Goal: Task Accomplishment & Management: Manage account settings

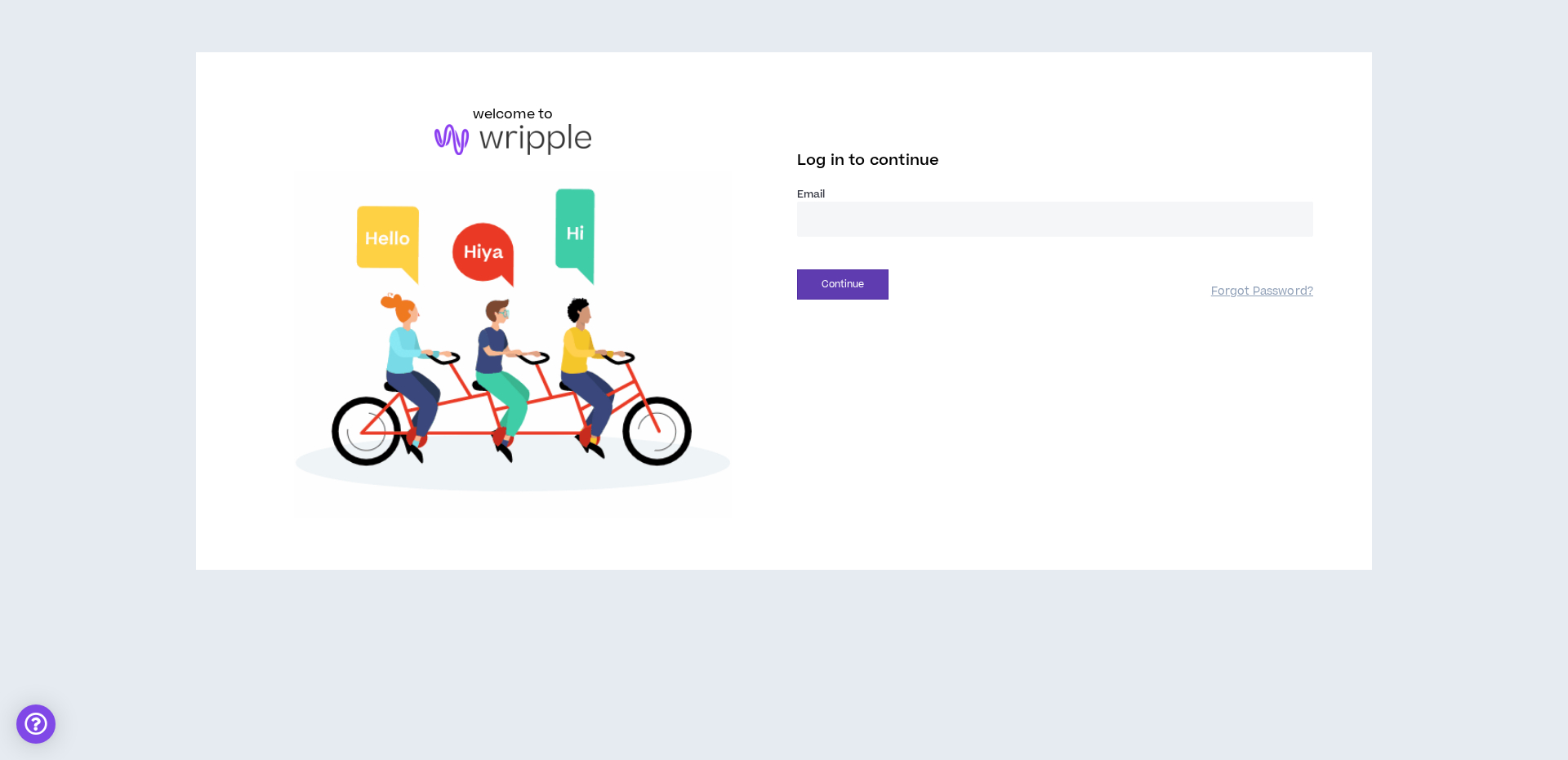
click at [919, 214] on input "email" at bounding box center [1055, 219] width 516 height 35
type input "**********"
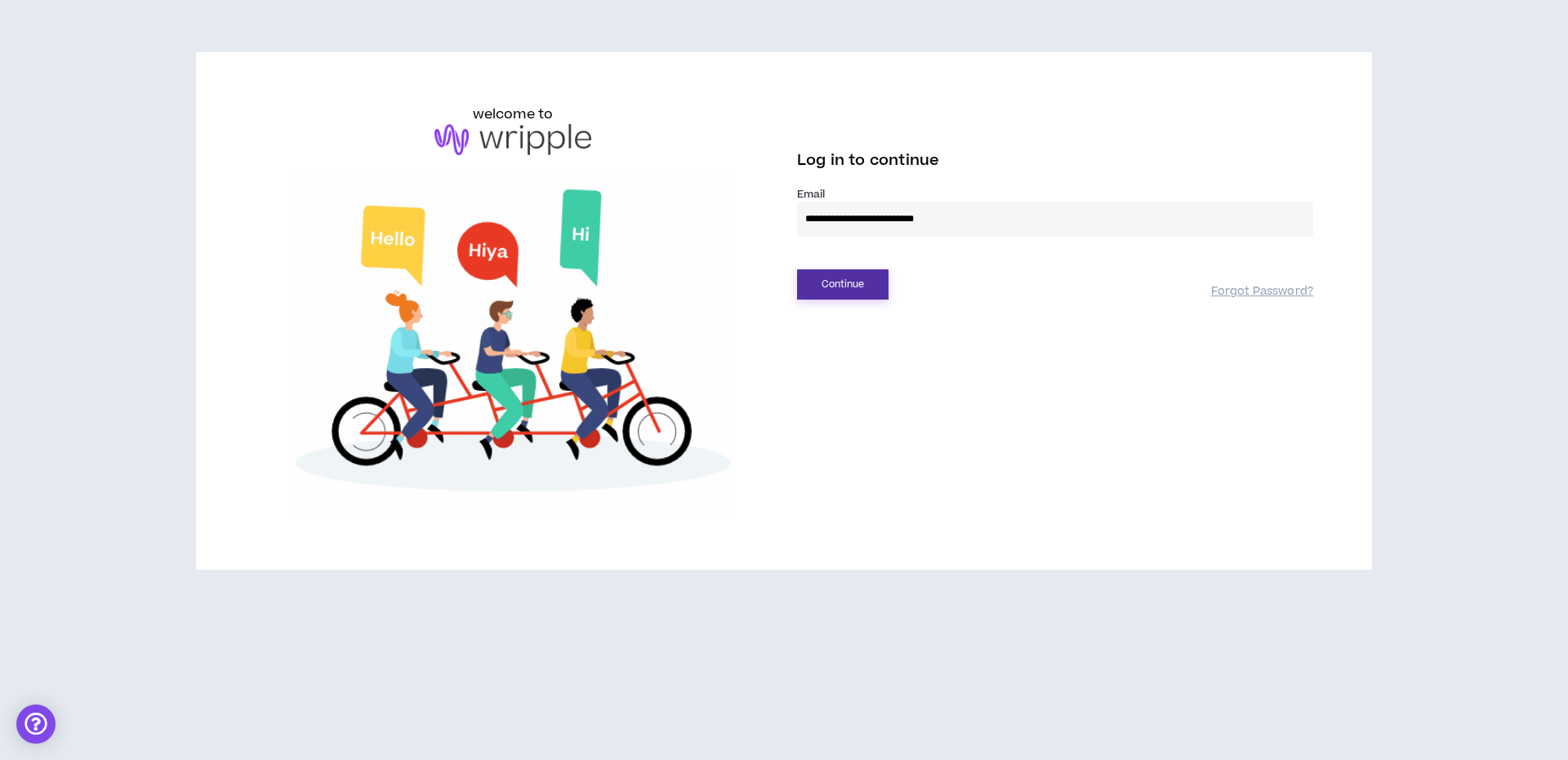
click at [818, 289] on button "Continue" at bounding box center [843, 285] width 91 height 31
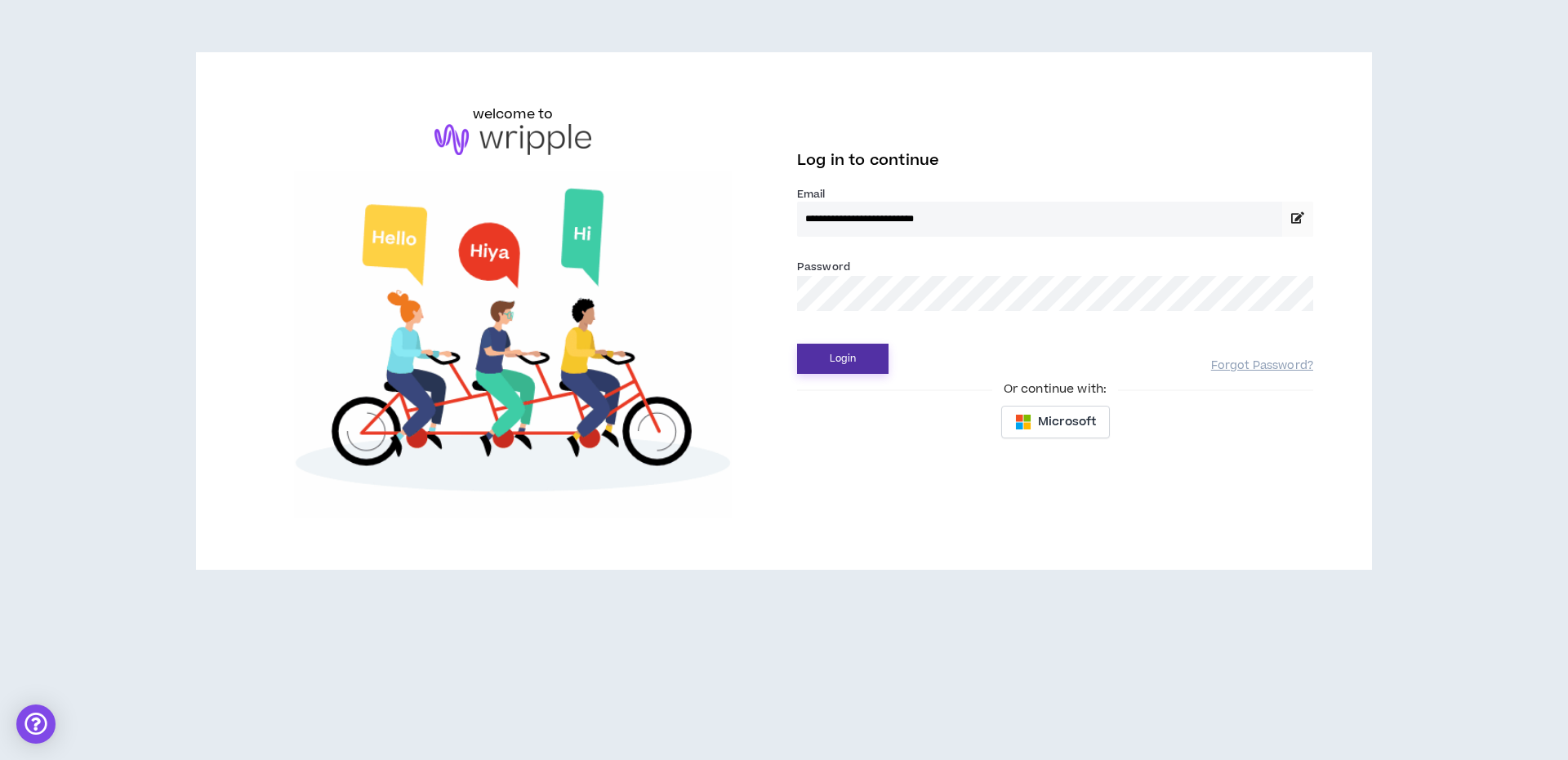
click at [843, 352] on button "Login" at bounding box center [843, 359] width 91 height 31
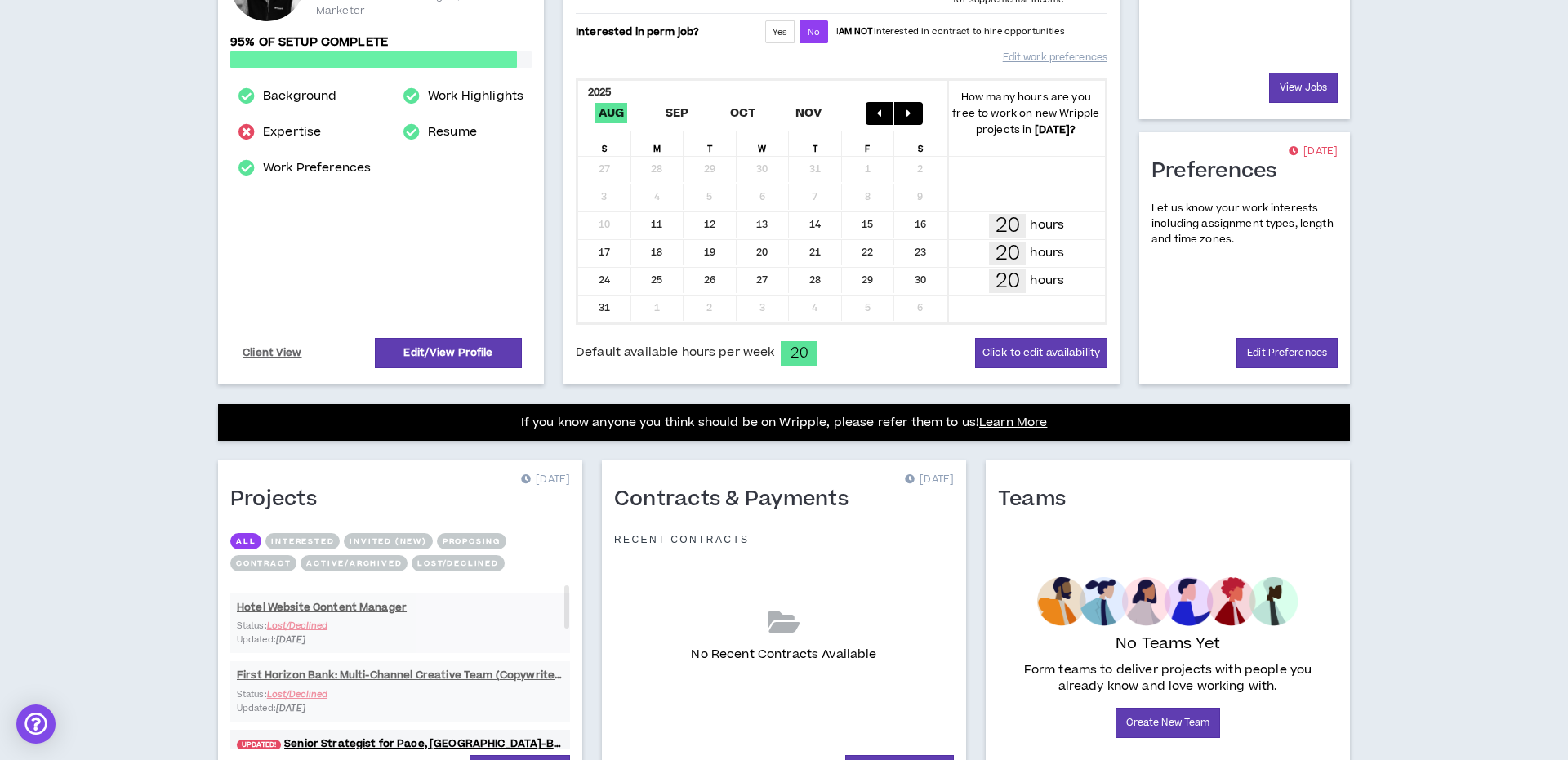
scroll to position [366, 0]
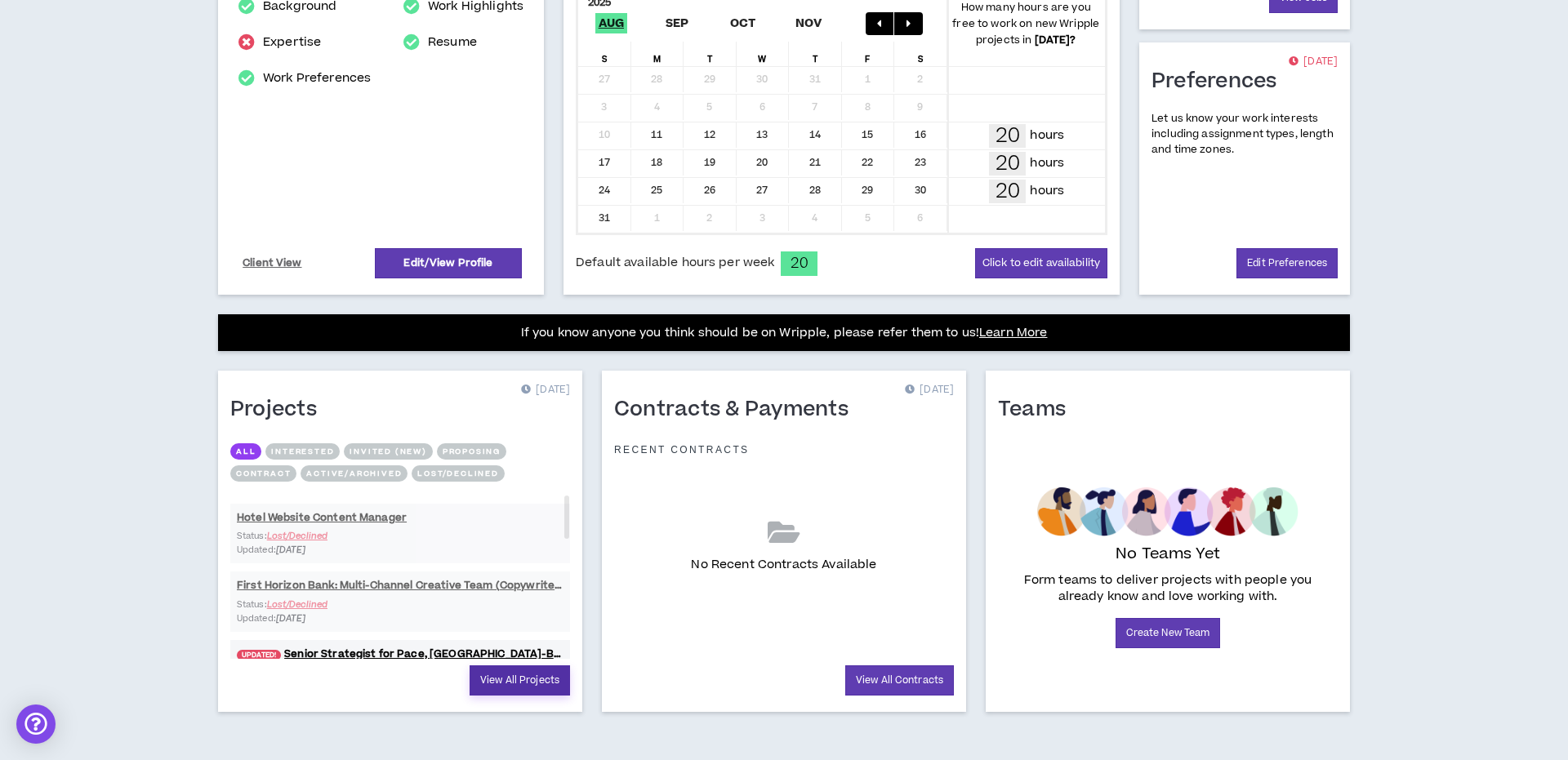
click at [512, 677] on link "View All Projects" at bounding box center [519, 681] width 101 height 31
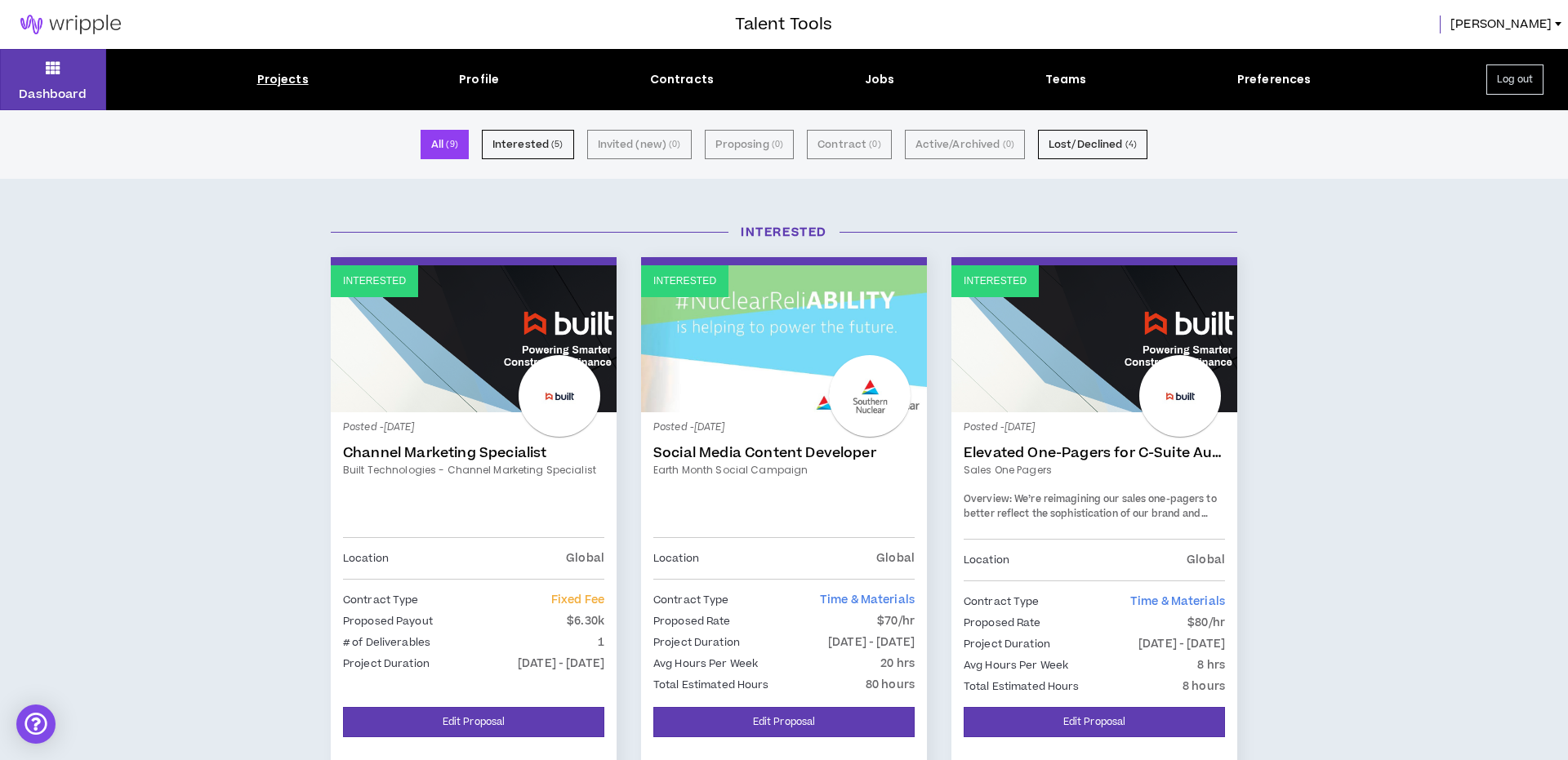
click at [439, 141] on button "All ( 9 )" at bounding box center [444, 144] width 48 height 30
click at [1530, 25] on span "[PERSON_NAME]" at bounding box center [1501, 24] width 102 height 18
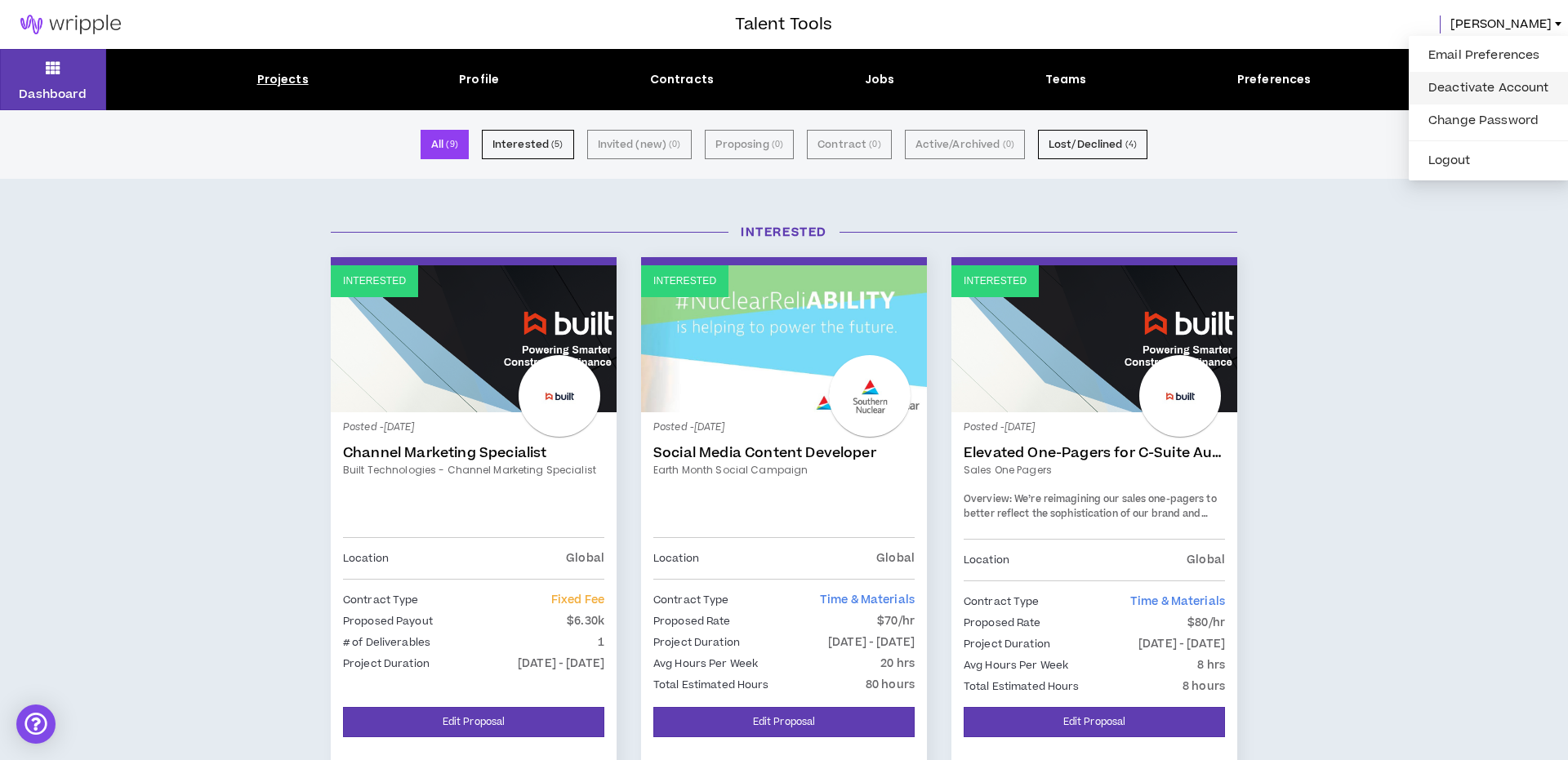
click at [1504, 92] on link "Deactivate Account" at bounding box center [1488, 88] width 141 height 25
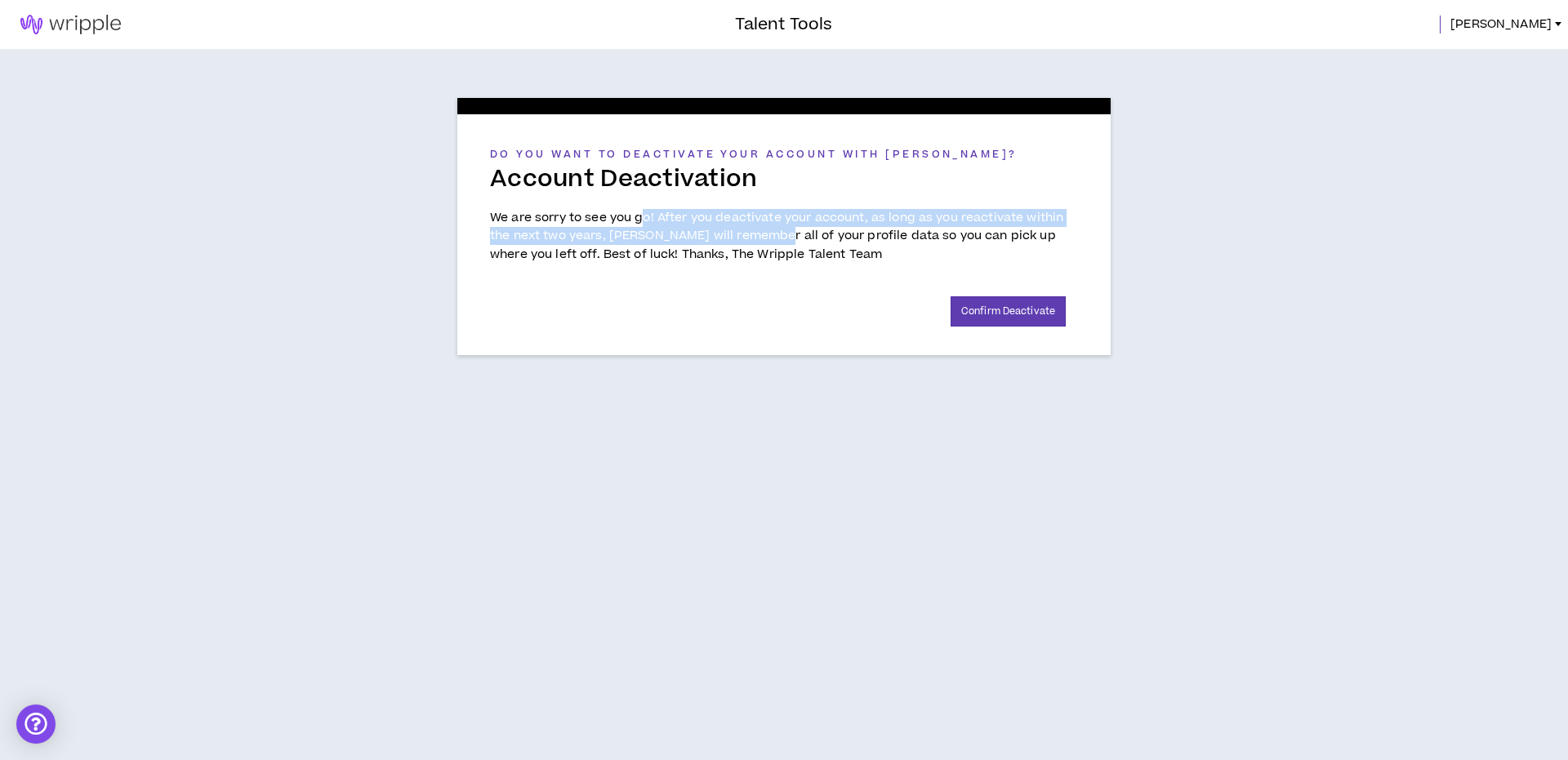
drag, startPoint x: 646, startPoint y: 218, endPoint x: 771, endPoint y: 241, distance: 127.1
click at [770, 241] on p "We are sorry to see you go! After you deactivate your account, as long as you r…" at bounding box center [784, 236] width 588 height 55
click at [771, 241] on p "We are sorry to see you go! After you deactivate your account, as long as you r…" at bounding box center [784, 236] width 588 height 55
drag, startPoint x: 771, startPoint y: 241, endPoint x: 740, endPoint y: 217, distance: 39.2
click at [740, 217] on p "We are sorry to see you go! After you deactivate your account, as long as you r…" at bounding box center [784, 236] width 588 height 55
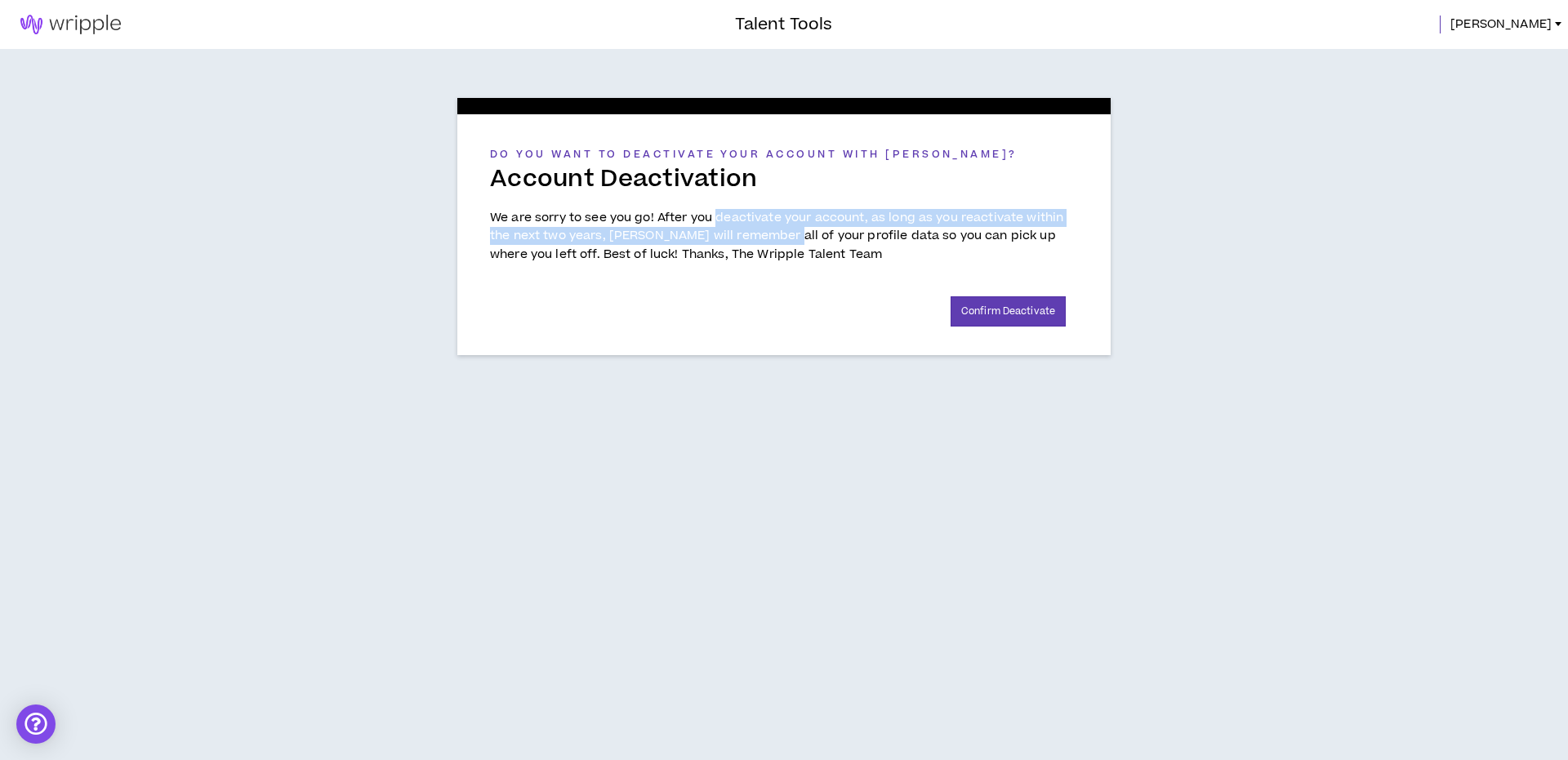
click at [740, 217] on p "We are sorry to see you go! After you deactivate your account, as long as you r…" at bounding box center [784, 236] width 588 height 55
drag, startPoint x: 740, startPoint y: 217, endPoint x: 772, endPoint y: 241, distance: 40.0
click at [772, 241] on p "We are sorry to see you go! After you deactivate your account, as long as you r…" at bounding box center [784, 236] width 588 height 55
click at [772, 241] on p "We are sorry to see you go! After you deactivate your account, as long as you r…" at bounding box center [784, 236] width 588 height 55
drag, startPoint x: 772, startPoint y: 241, endPoint x: 747, endPoint y: 225, distance: 29.7
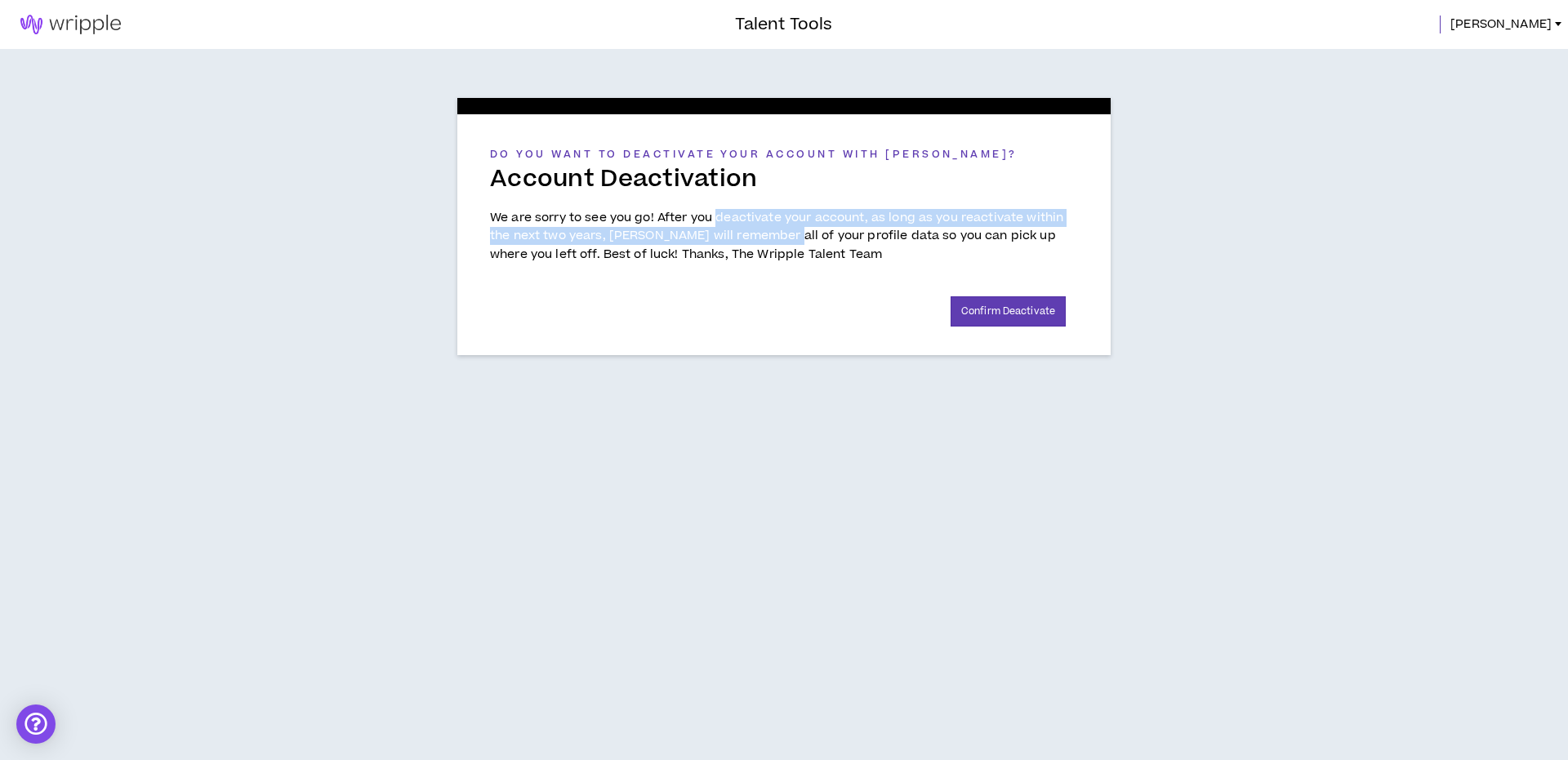
click at [748, 225] on p "We are sorry to see you go! After you deactivate your account, as long as you r…" at bounding box center [784, 236] width 588 height 55
click at [747, 225] on p "We are sorry to see you go! After you deactivate your account, as long as you r…" at bounding box center [784, 236] width 588 height 55
drag, startPoint x: 747, startPoint y: 225, endPoint x: 778, endPoint y: 247, distance: 38.0
click at [778, 247] on p "We are sorry to see you go! After you deactivate your account, as long as you r…" at bounding box center [784, 236] width 588 height 55
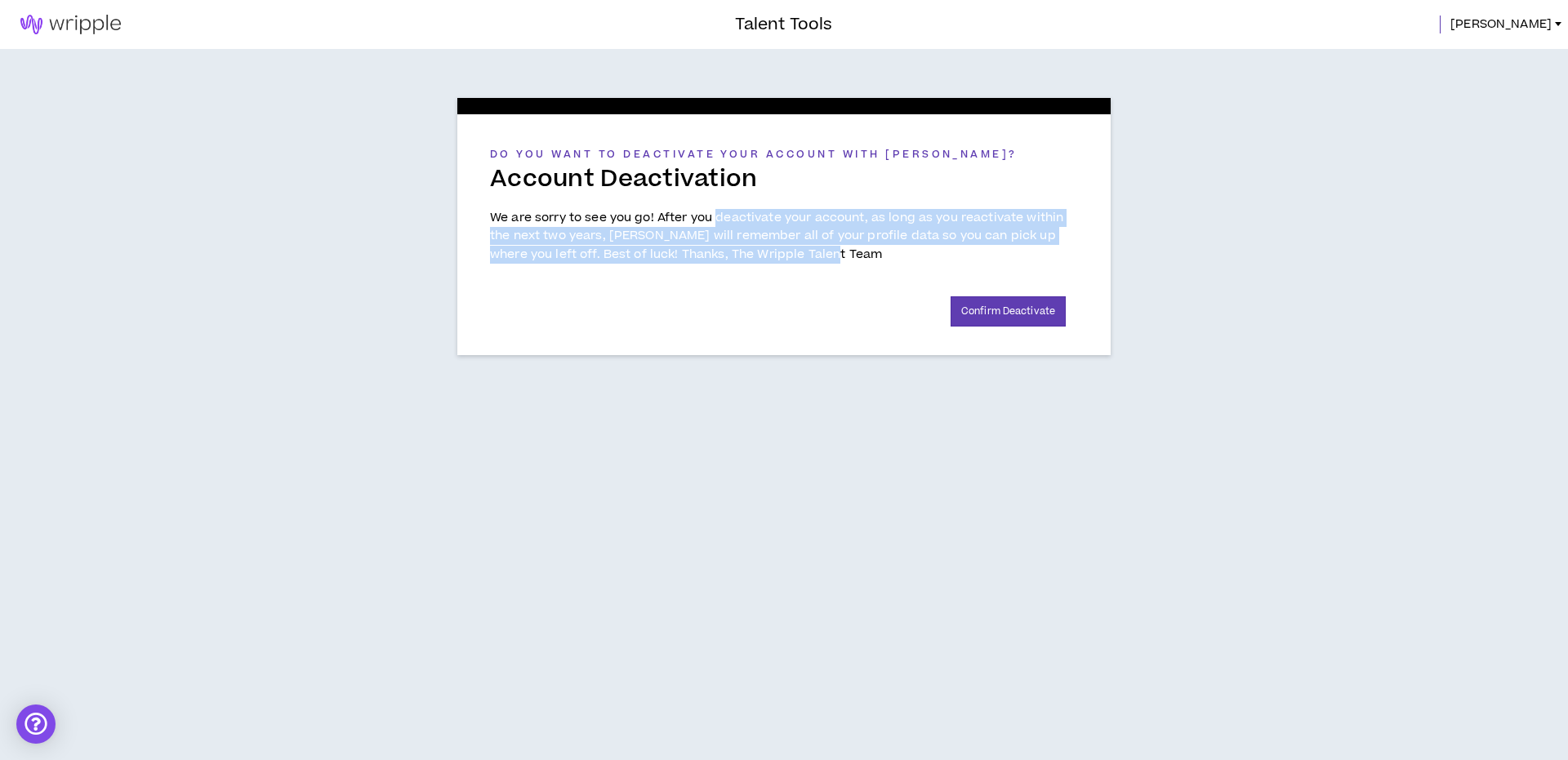
drag, startPoint x: 778, startPoint y: 247, endPoint x: 748, endPoint y: 220, distance: 40.4
click at [748, 220] on p "We are sorry to see you go! After you deactivate your account, as long as you r…" at bounding box center [784, 236] width 588 height 55
drag, startPoint x: 748, startPoint y: 220, endPoint x: 782, endPoint y: 246, distance: 42.8
click at [782, 246] on p "We are sorry to see you go! After you deactivate your account, as long as you r…" at bounding box center [784, 236] width 588 height 55
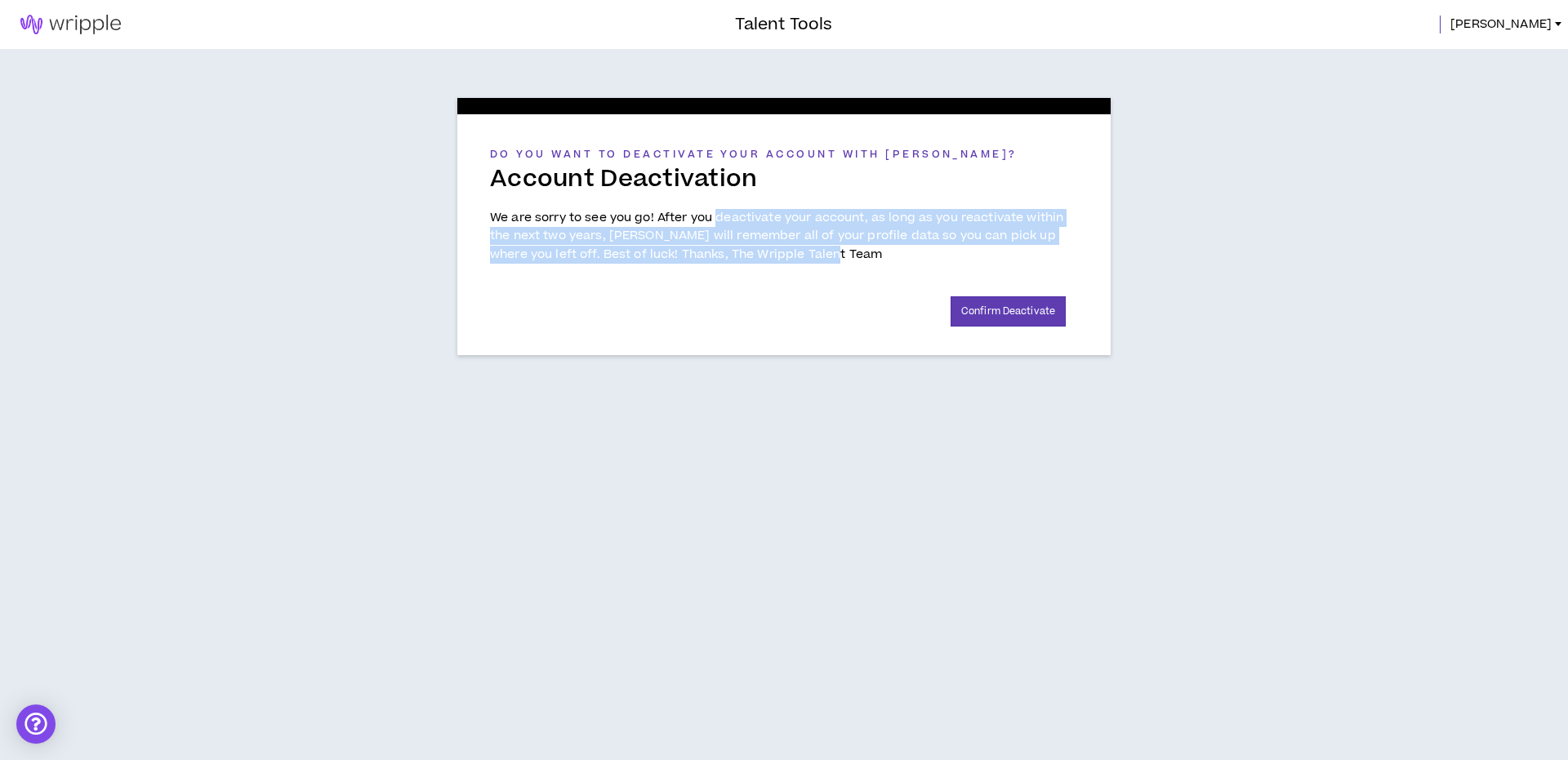
click at [782, 246] on p "We are sorry to see you go! After you deactivate your account, as long as you r…" at bounding box center [784, 236] width 588 height 55
drag, startPoint x: 782, startPoint y: 246, endPoint x: 757, endPoint y: 227, distance: 31.4
click at [758, 227] on p "We are sorry to see you go! After you deactivate your account, as long as you r…" at bounding box center [784, 236] width 588 height 55
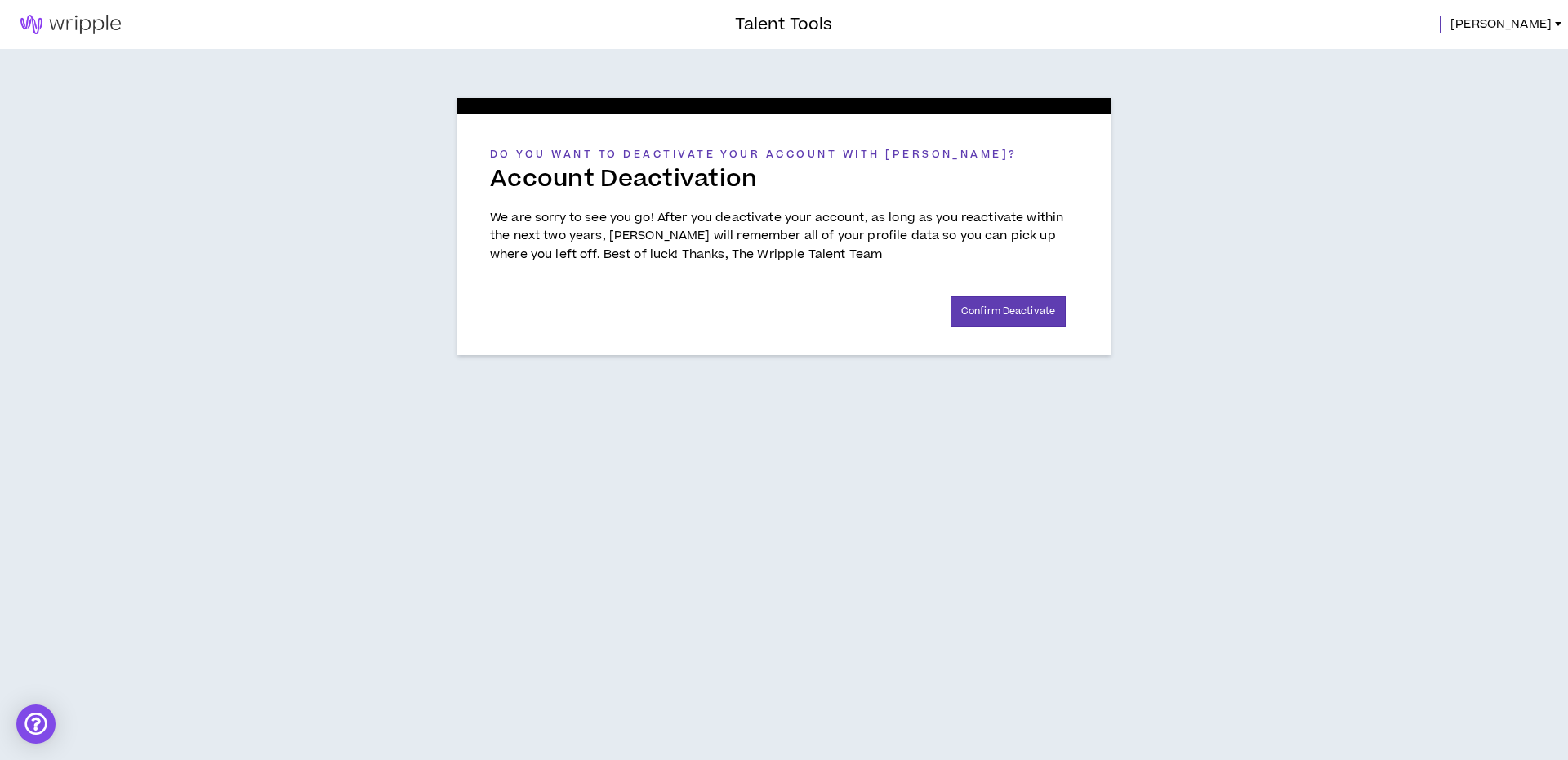
click at [757, 227] on p "We are sorry to see you go! After you deactivate your account, as long as you r…" at bounding box center [784, 236] width 588 height 55
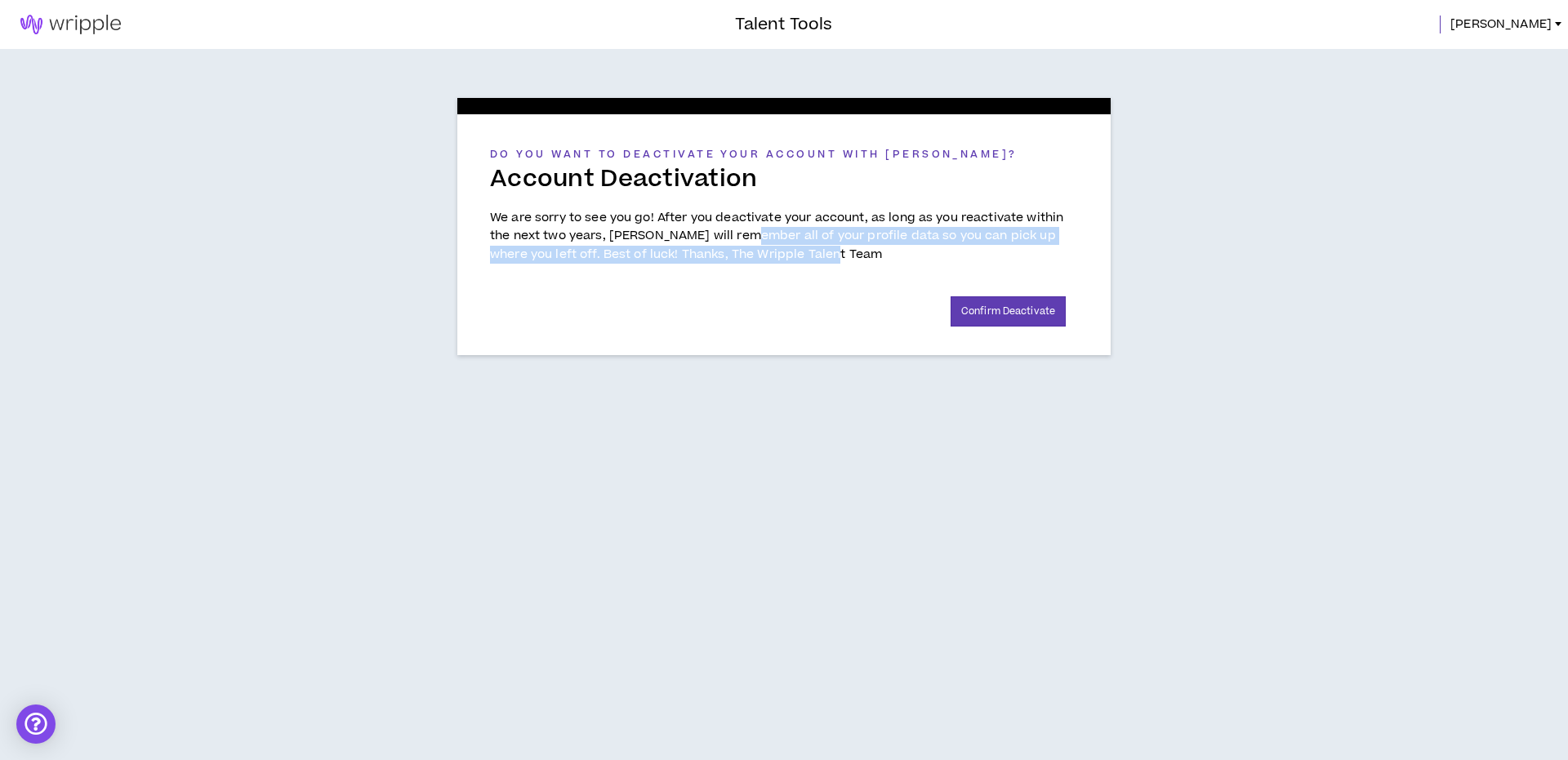
drag, startPoint x: 757, startPoint y: 227, endPoint x: 786, endPoint y: 251, distance: 37.6
click at [785, 251] on p "We are sorry to see you go! After you deactivate your account, as long as you r…" at bounding box center [784, 236] width 588 height 55
click at [786, 251] on p "We are sorry to see you go! After you deactivate your account, as long as you r…" at bounding box center [784, 236] width 588 height 55
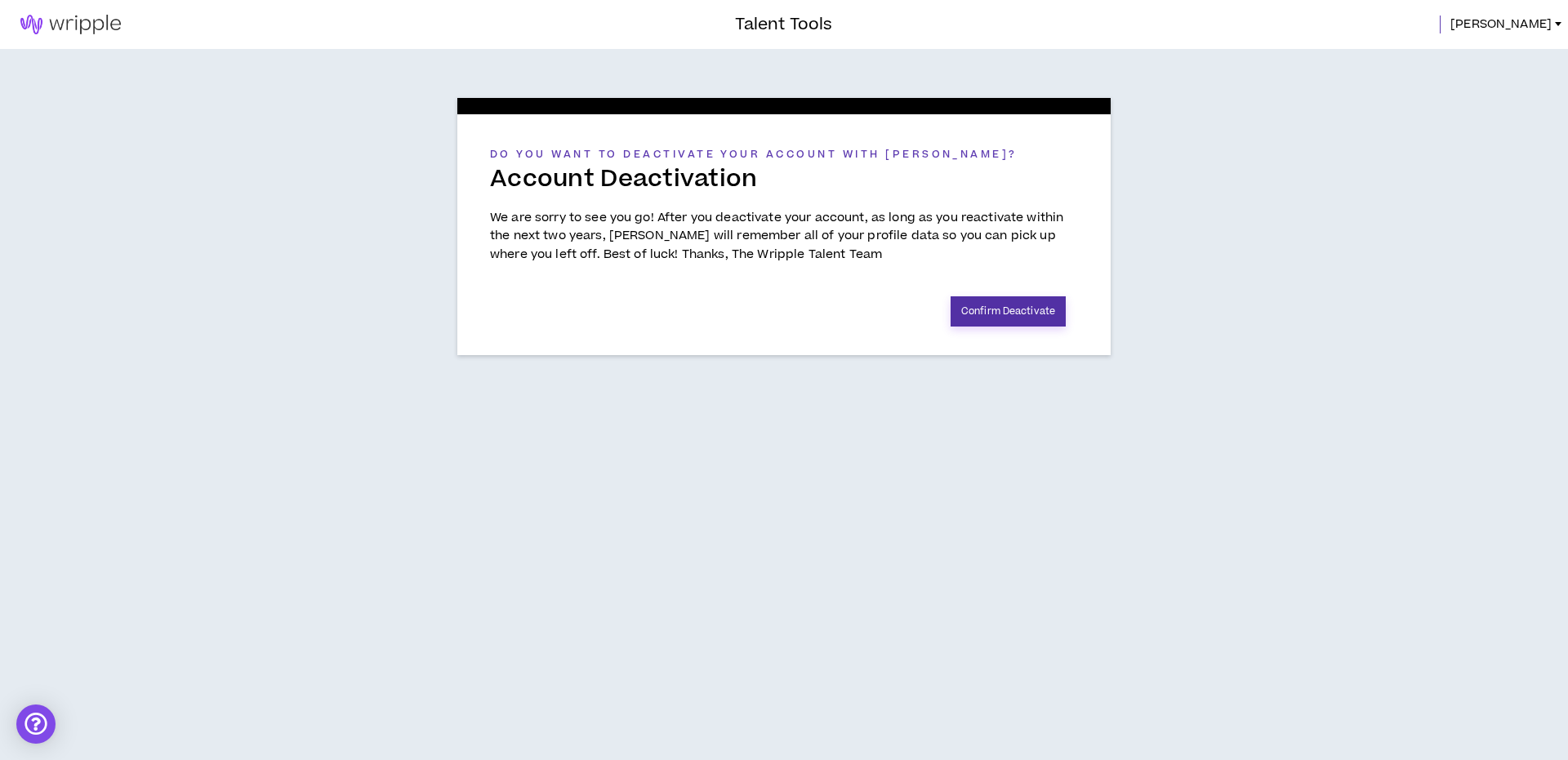
click at [1018, 307] on button "Confirm Deactivate" at bounding box center [1008, 312] width 115 height 31
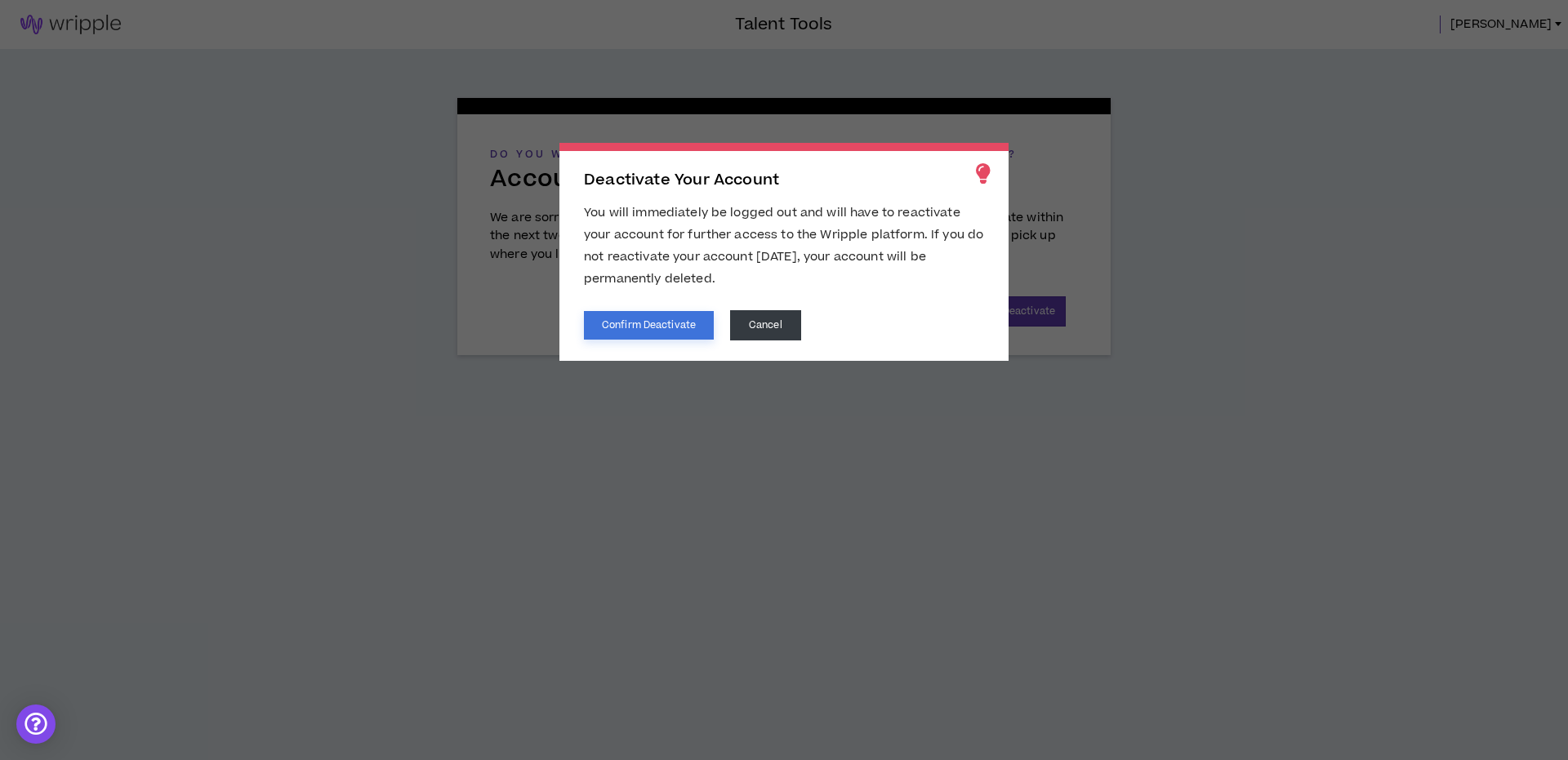
click at [651, 319] on button "Confirm Deactivate" at bounding box center [648, 325] width 130 height 29
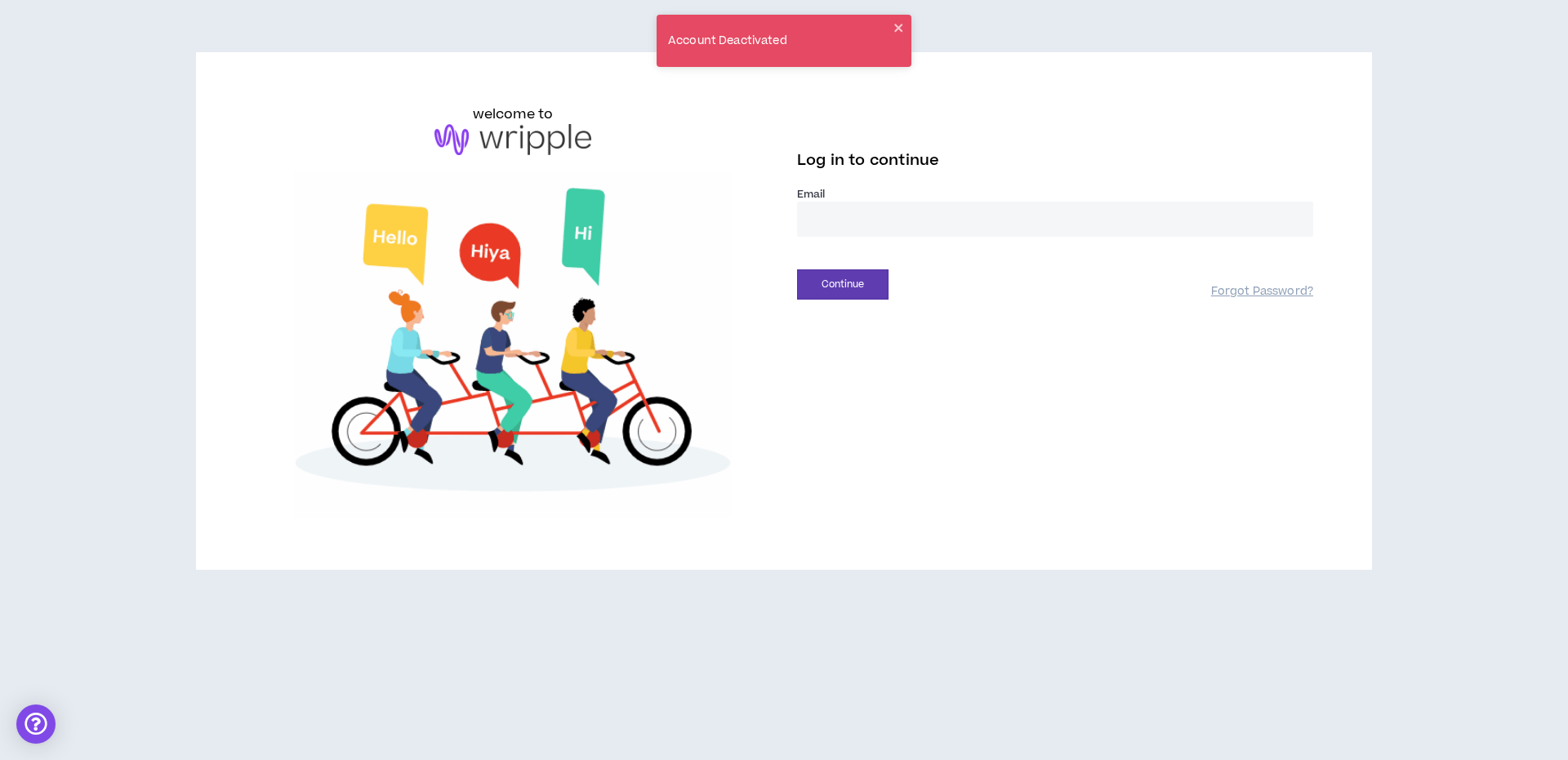
click at [1411, 352] on div "welcome to Log in to continue Email * Continue Forgot Password?" at bounding box center [784, 318] width 1568 height 635
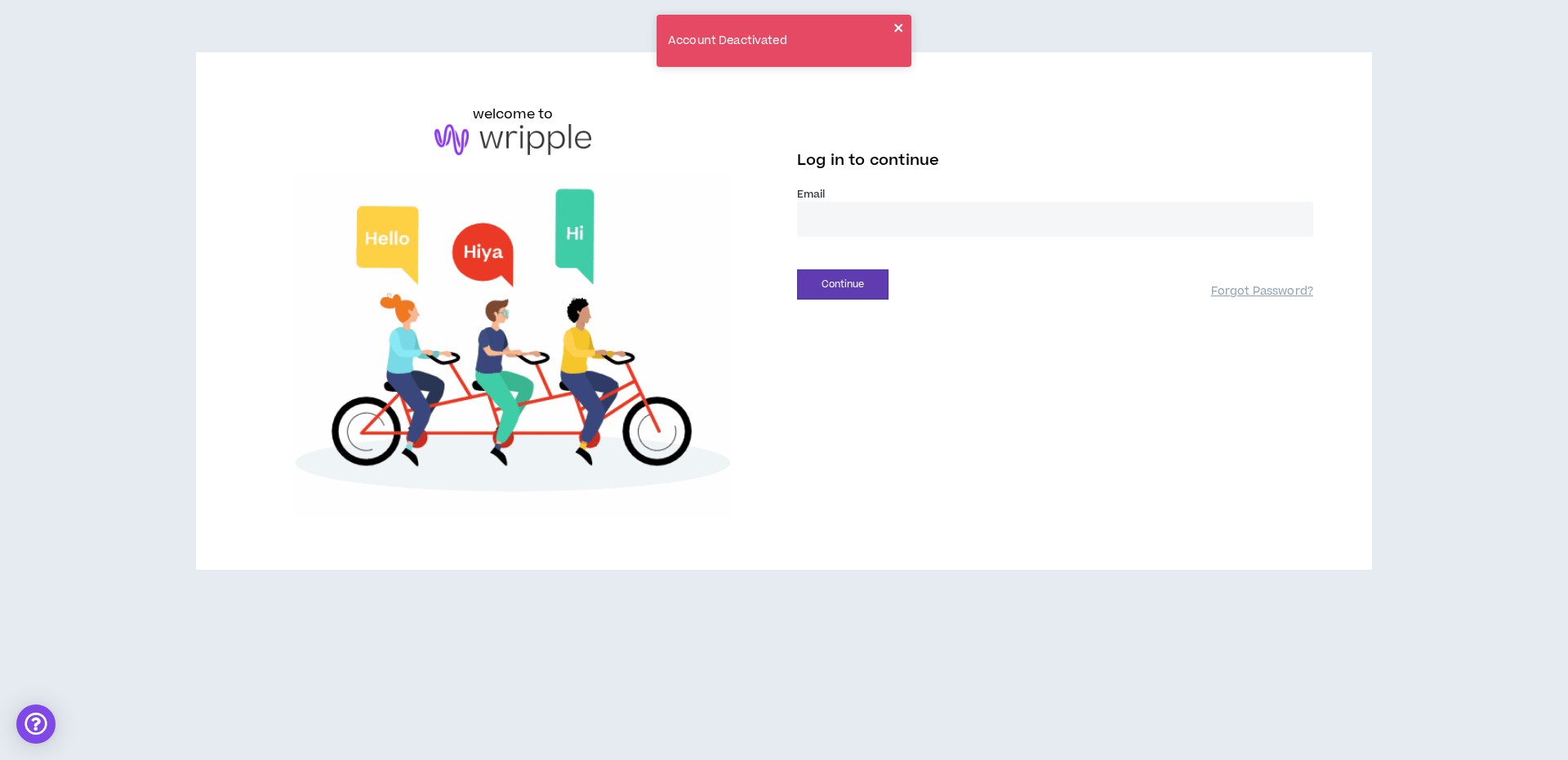
click at [900, 29] on icon "close" at bounding box center [899, 28] width 8 height 8
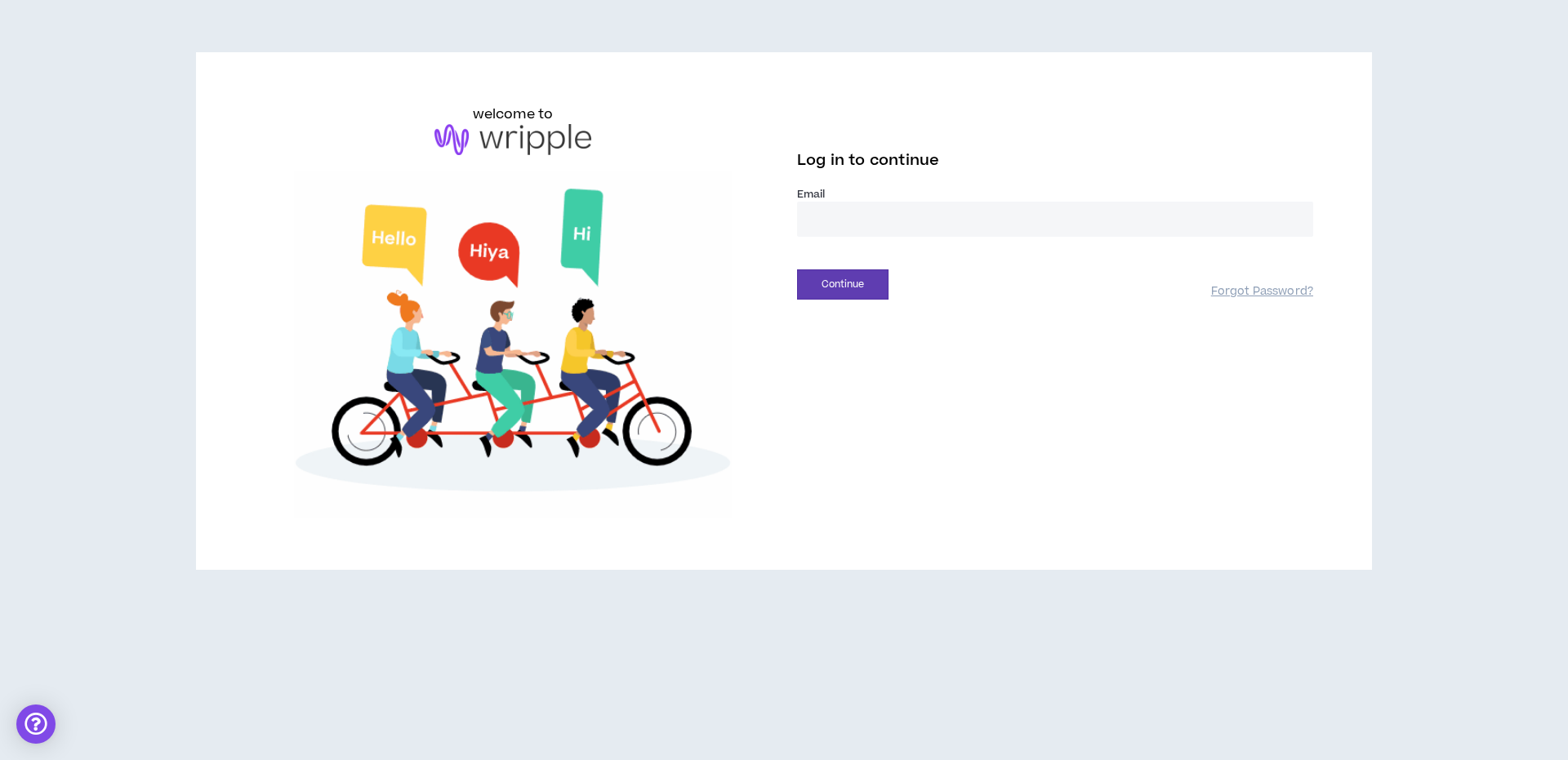
click at [1409, 247] on div "welcome to Log in to continue Email * Continue Forgot Password?" at bounding box center [784, 318] width 1568 height 635
